Goal: Find specific page/section: Find specific page/section

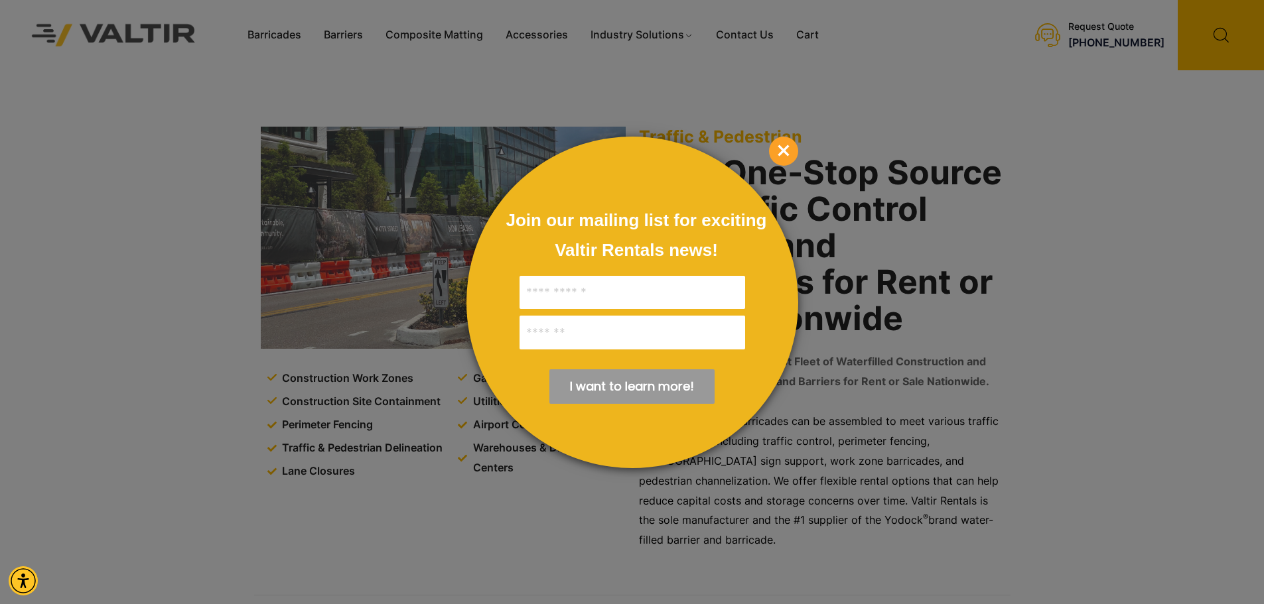
click at [788, 147] on span "×" at bounding box center [783, 151] width 29 height 29
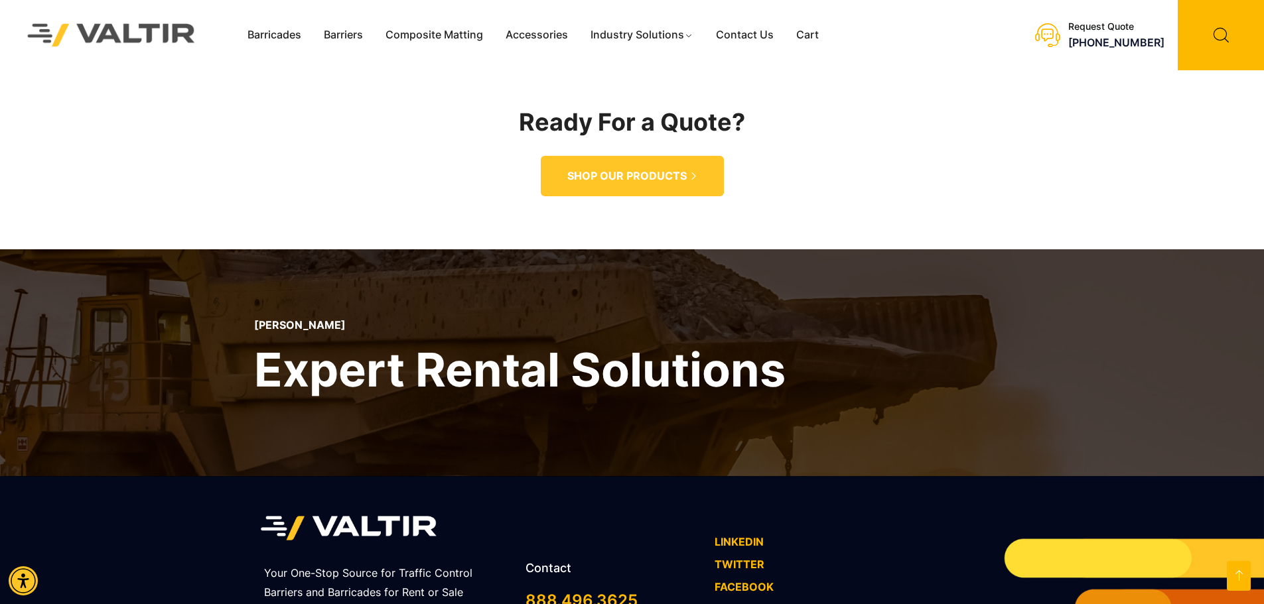
scroll to position [1993, 0]
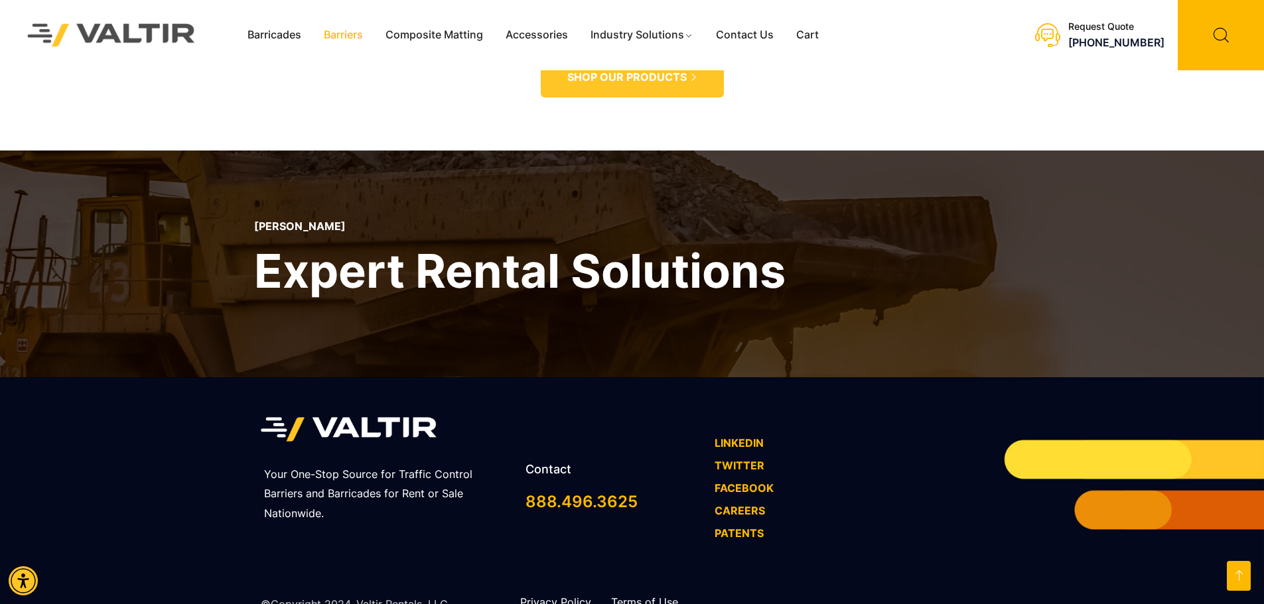
click at [357, 41] on link "Barriers" at bounding box center [344, 35] width 62 height 20
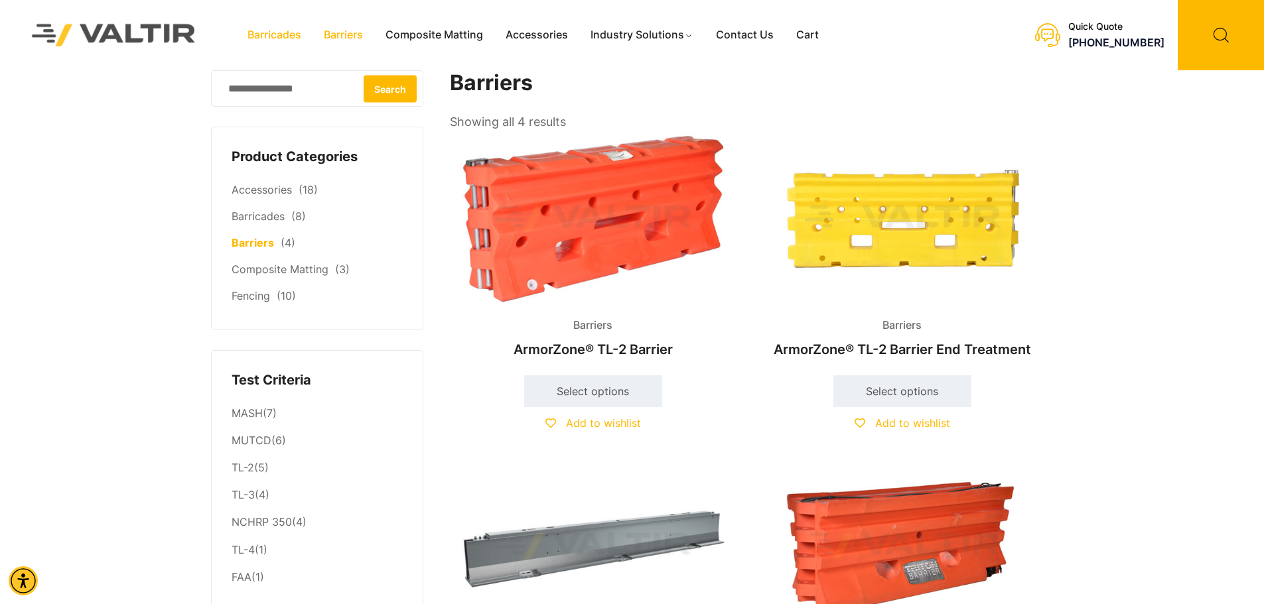
click at [239, 42] on link "Barricades" at bounding box center [274, 35] width 76 height 20
